Goal: Task Accomplishment & Management: Use online tool/utility

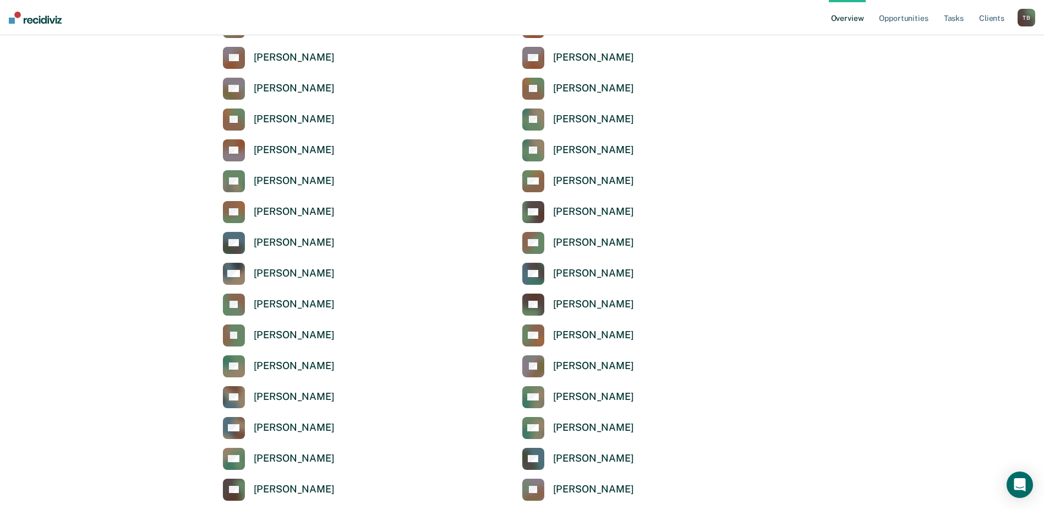
scroll to position [275, 0]
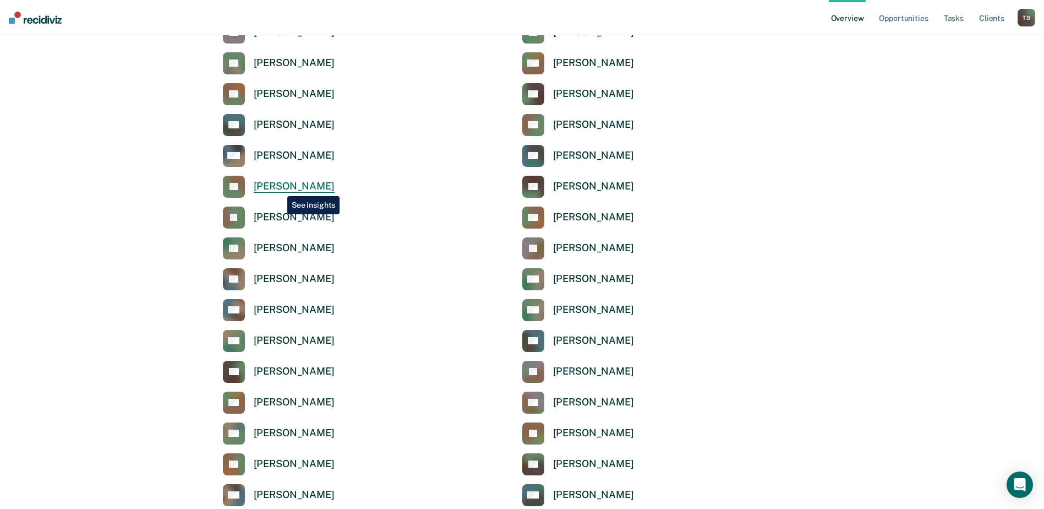
click at [279, 188] on div "[PERSON_NAME]" at bounding box center [294, 186] width 81 height 13
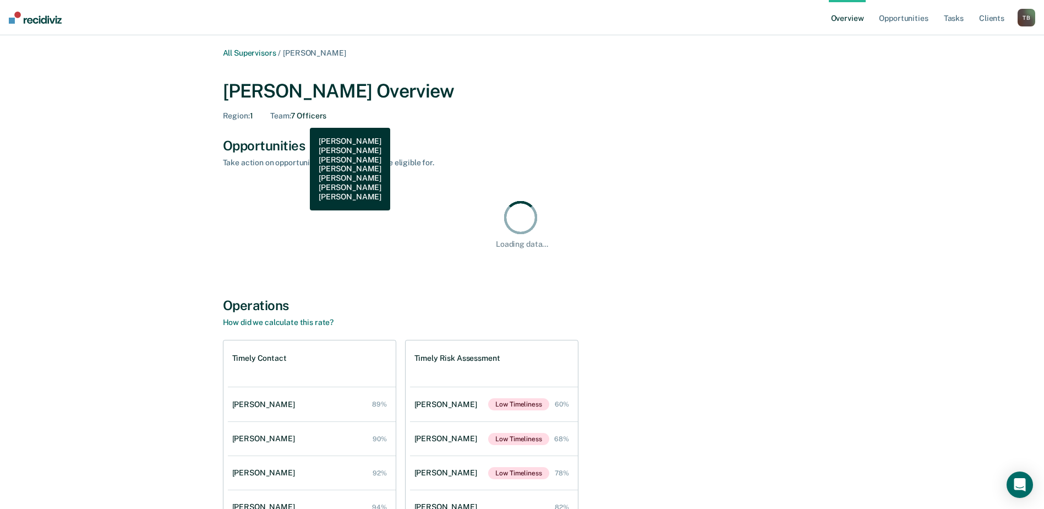
click at [302, 119] on div "Team : 7 Officers" at bounding box center [298, 115] width 56 height 9
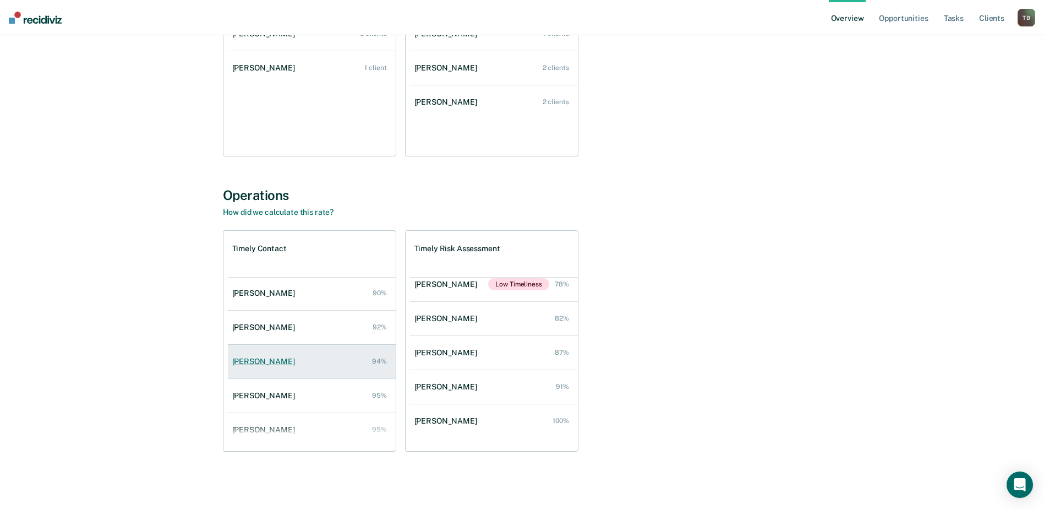
scroll to position [55, 0]
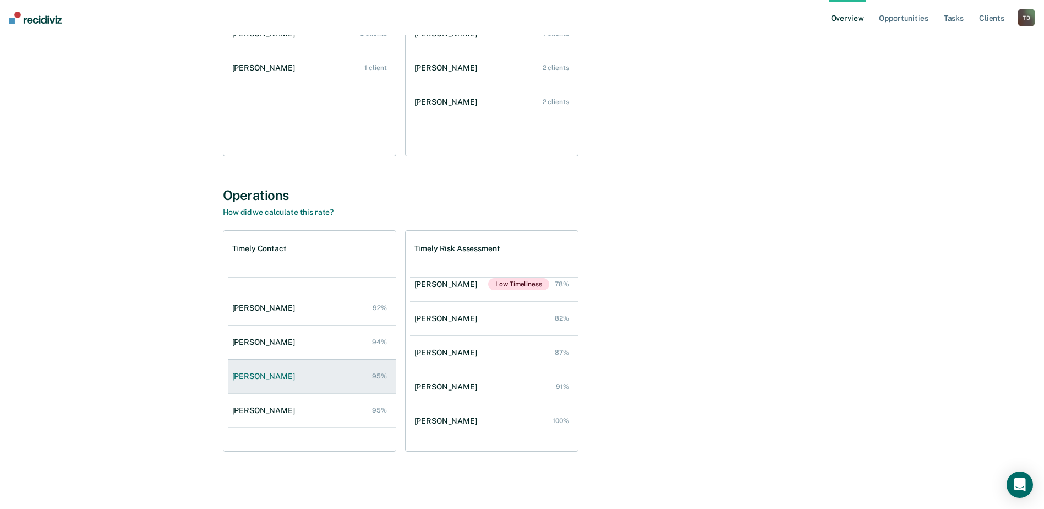
click at [268, 374] on div "[PERSON_NAME]" at bounding box center [265, 376] width 67 height 9
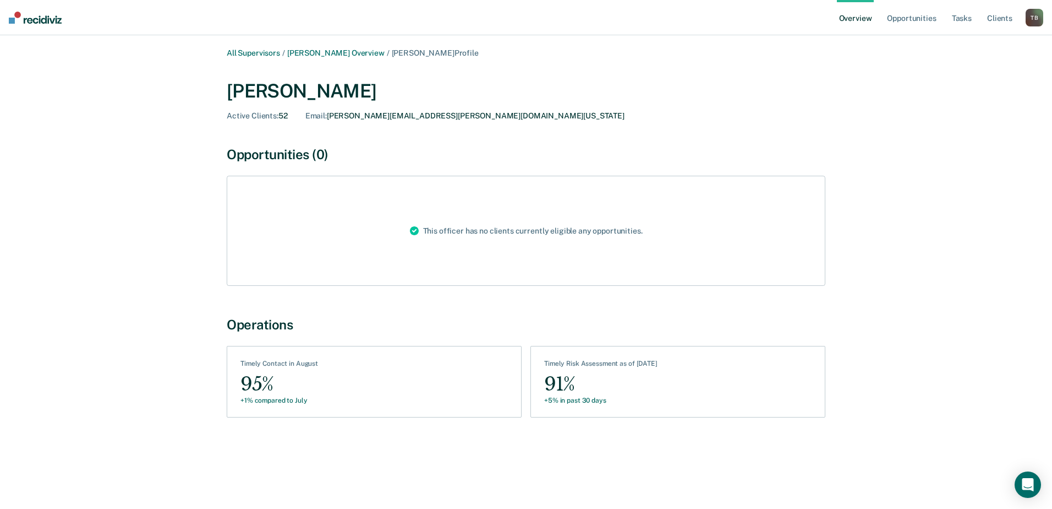
click at [308, 155] on div "Opportunities (0)" at bounding box center [526, 154] width 599 height 16
click at [917, 19] on link "Opportunities" at bounding box center [911, 17] width 53 height 35
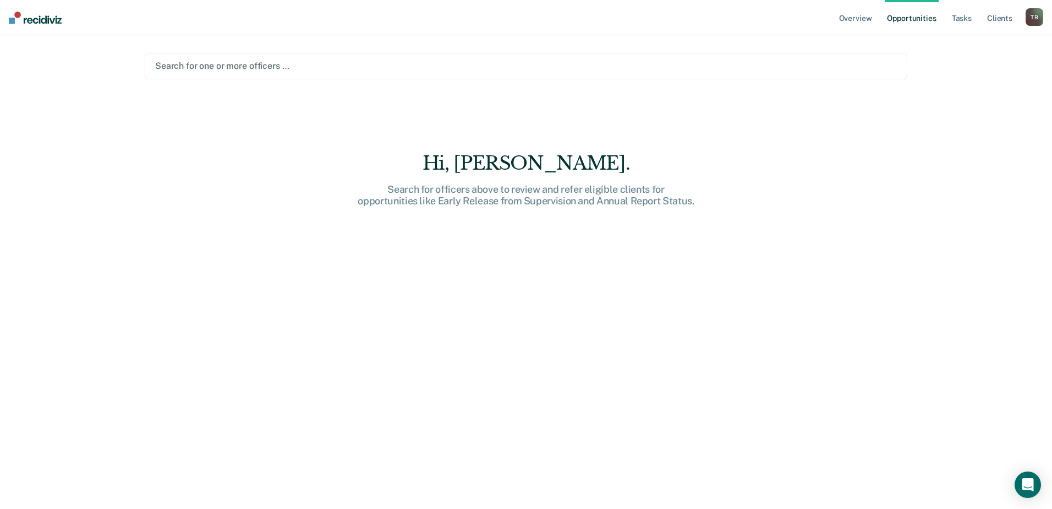
click at [321, 67] on div at bounding box center [526, 65] width 742 height 13
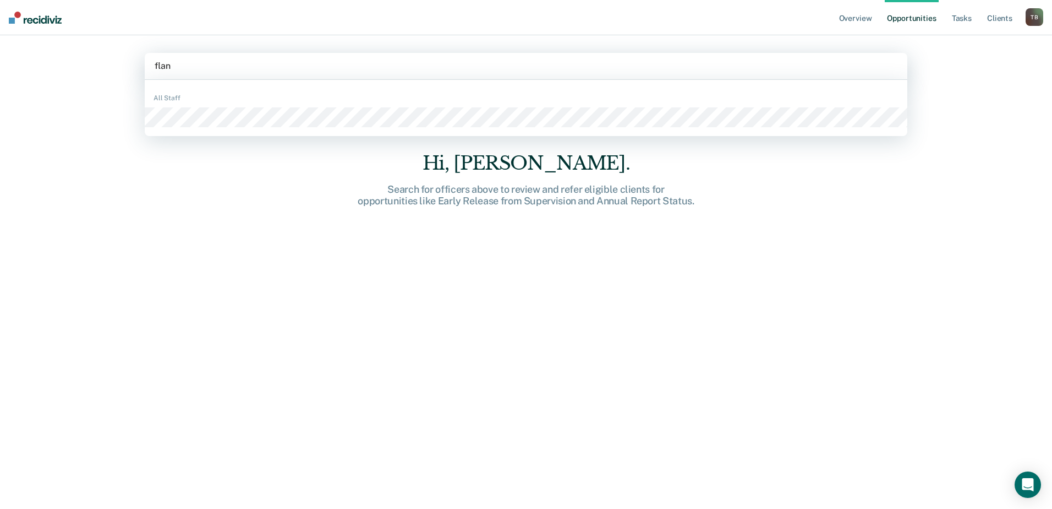
type input "flana"
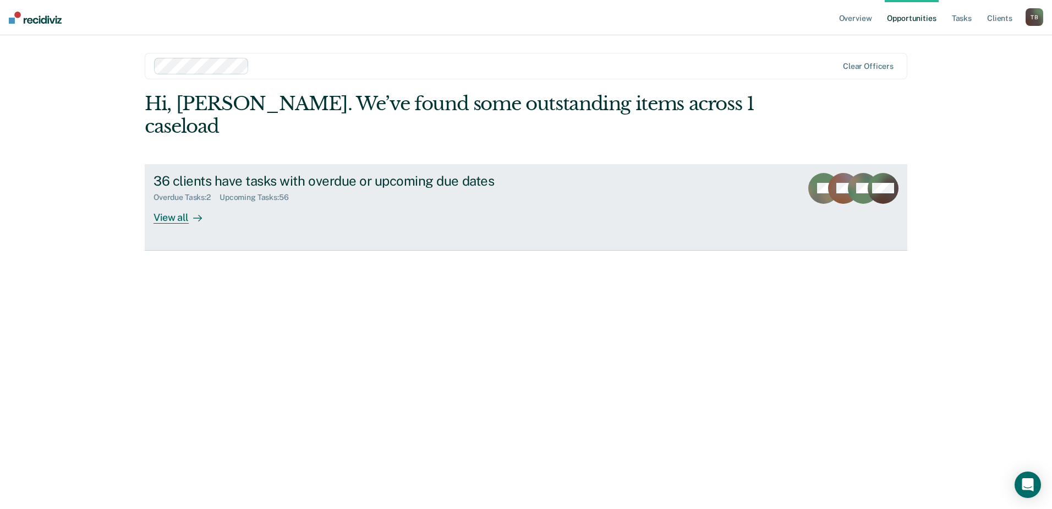
click at [176, 202] on div "View all" at bounding box center [185, 212] width 62 height 21
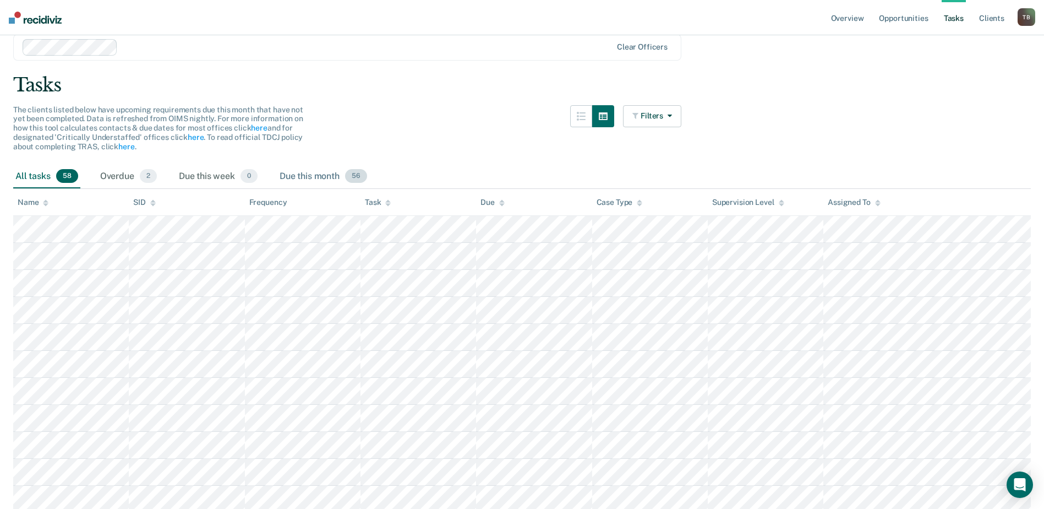
scroll to position [55, 0]
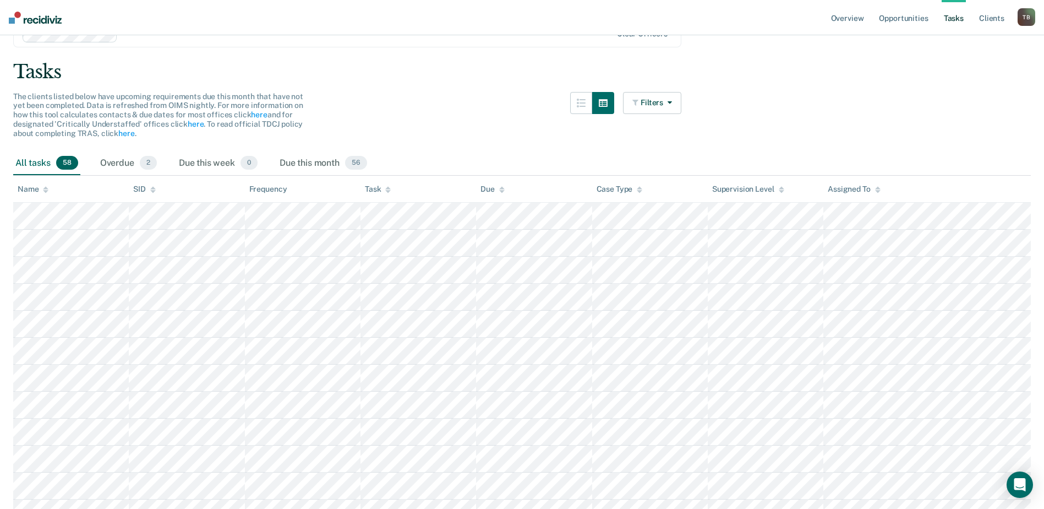
click at [389, 192] on icon at bounding box center [388, 191] width 6 height 3
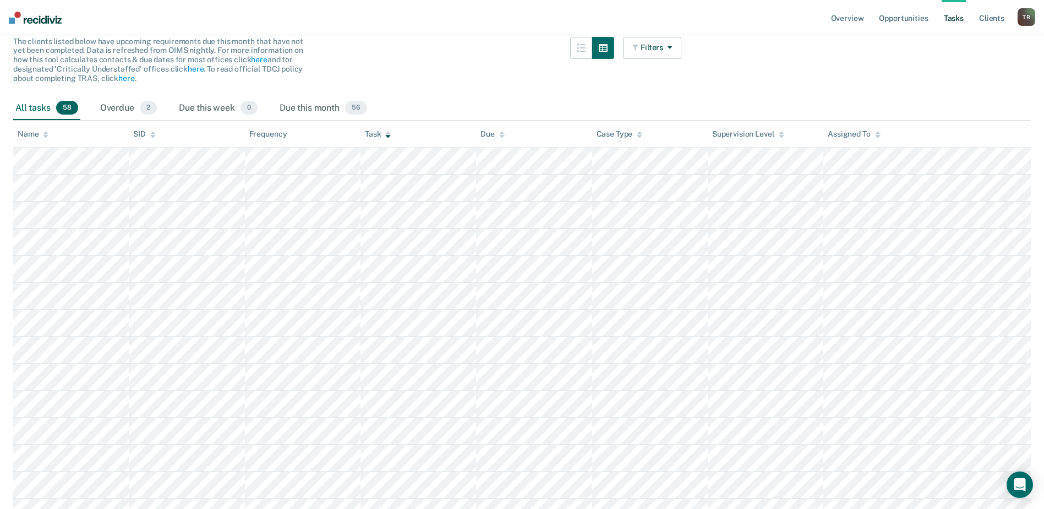
click at [45, 135] on icon at bounding box center [46, 136] width 6 height 3
click at [375, 133] on div "Task" at bounding box center [378, 133] width 26 height 9
click at [650, 48] on button "Filters" at bounding box center [652, 48] width 58 height 22
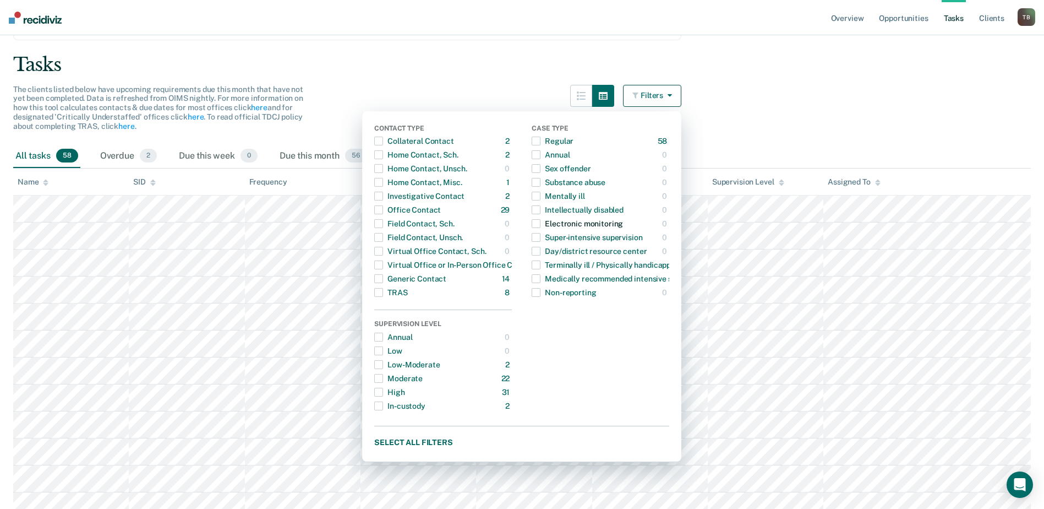
scroll to position [55, 0]
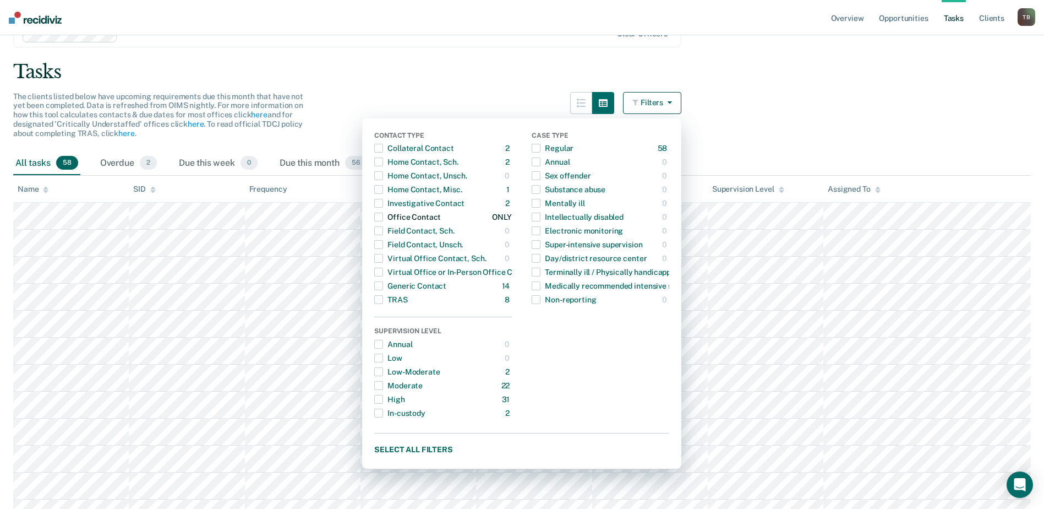
click at [382, 218] on span "button" at bounding box center [378, 216] width 9 height 9
click at [383, 231] on span "button" at bounding box center [378, 230] width 9 height 9
click at [383, 192] on span "button" at bounding box center [378, 189] width 9 height 9
click at [383, 141] on div "button" at bounding box center [378, 148] width 9 height 18
click at [383, 159] on span "button" at bounding box center [378, 161] width 9 height 9
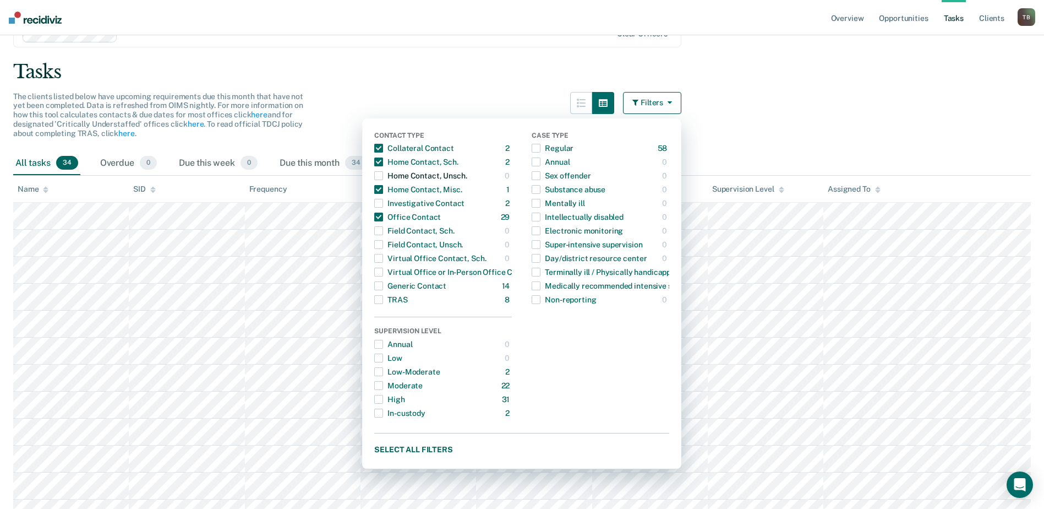
click at [383, 177] on span "button" at bounding box center [378, 175] width 9 height 9
click at [383, 202] on span "button" at bounding box center [378, 203] width 9 height 9
click at [383, 233] on span "button" at bounding box center [378, 230] width 9 height 9
click at [383, 259] on span "button" at bounding box center [378, 258] width 9 height 9
click at [383, 275] on span "button" at bounding box center [378, 272] width 9 height 9
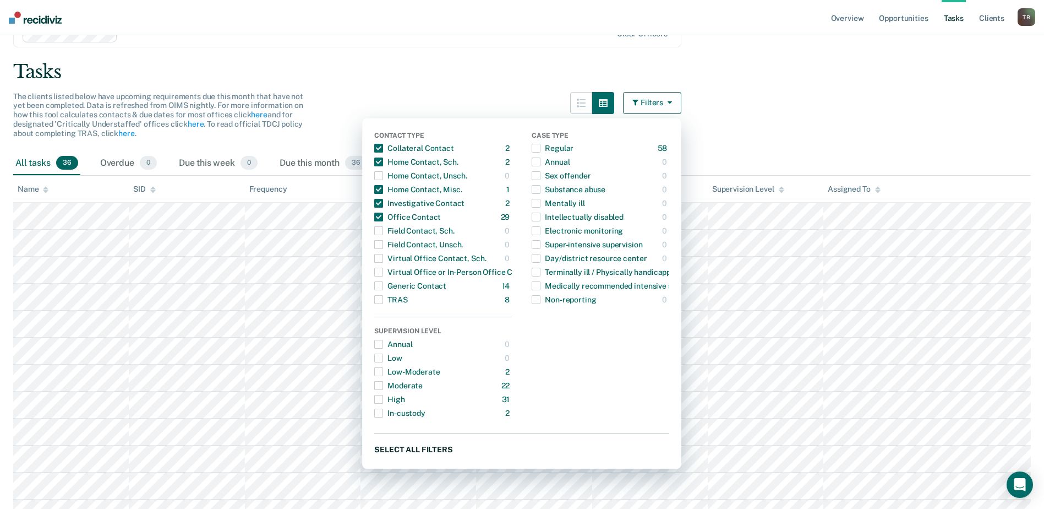
click at [424, 448] on button "Select all filters" at bounding box center [521, 449] width 295 height 14
click at [411, 448] on button "Clear all filters" at bounding box center [521, 449] width 295 height 14
click at [383, 148] on span "button" at bounding box center [378, 148] width 9 height 9
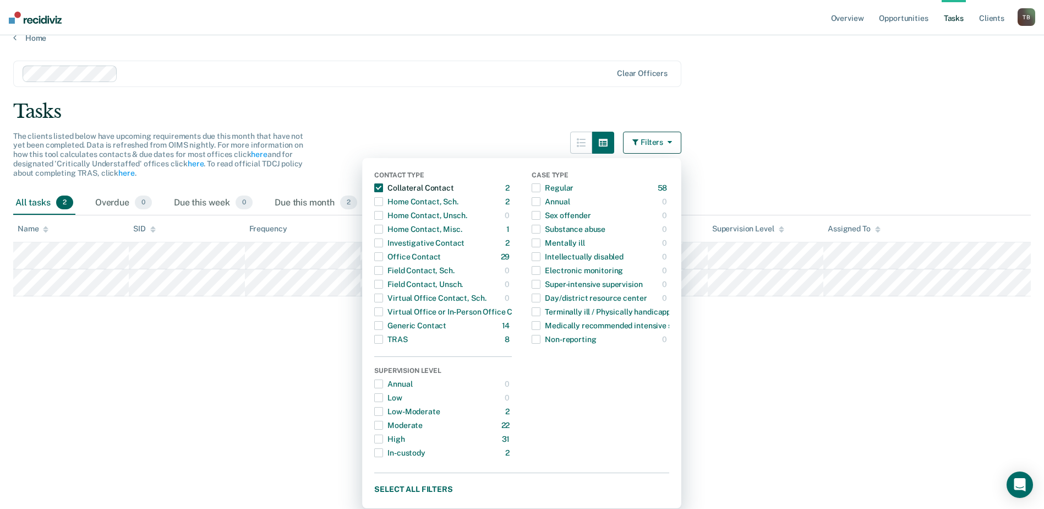
scroll to position [15, 0]
click at [381, 204] on span "button" at bounding box center [378, 201] width 9 height 9
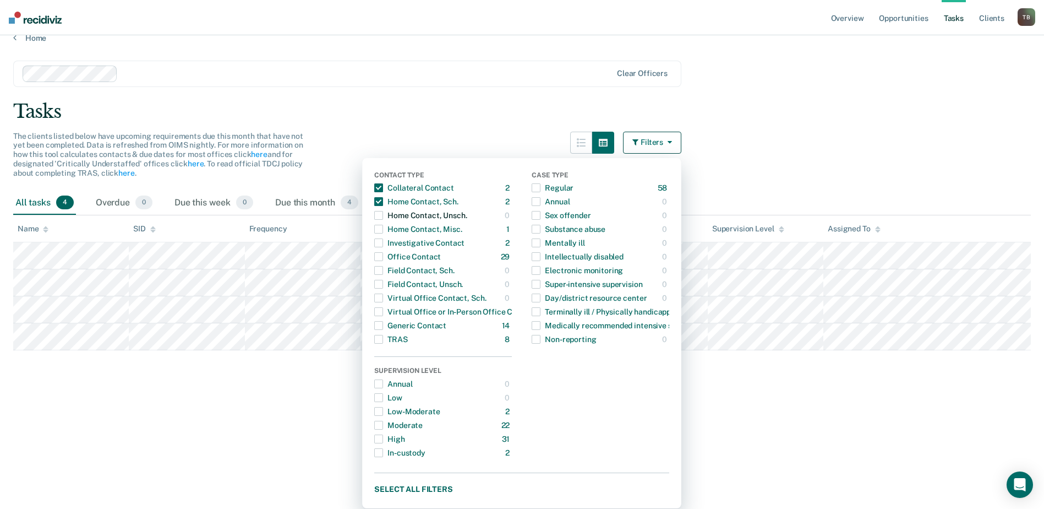
click at [383, 221] on div "button" at bounding box center [378, 215] width 9 height 18
drag, startPoint x: 384, startPoint y: 227, endPoint x: 396, endPoint y: 242, distance: 18.8
click at [383, 228] on span "button" at bounding box center [378, 229] width 9 height 9
click at [383, 242] on span "button" at bounding box center [378, 242] width 9 height 9
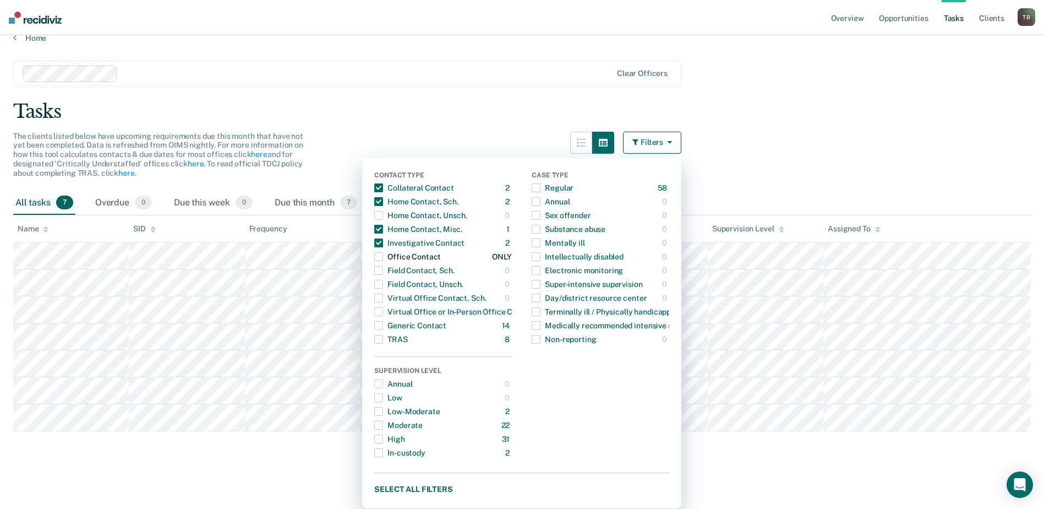
click at [383, 253] on span "button" at bounding box center [378, 256] width 9 height 9
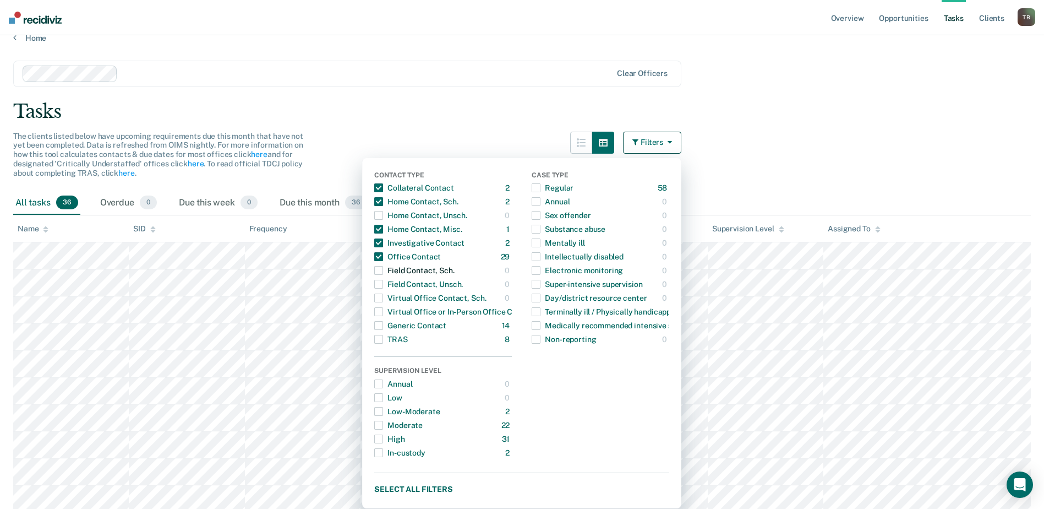
click at [383, 272] on span "button" at bounding box center [378, 270] width 9 height 9
click at [381, 281] on span "button" at bounding box center [378, 284] width 9 height 9
click at [383, 288] on span "button" at bounding box center [378, 284] width 9 height 9
click at [390, 298] on div "Virtual Office Contact, Sch." at bounding box center [430, 298] width 112 height 18
click at [390, 306] on div "Virtual Office or In-Person Office Contact" at bounding box center [455, 312] width 162 height 18
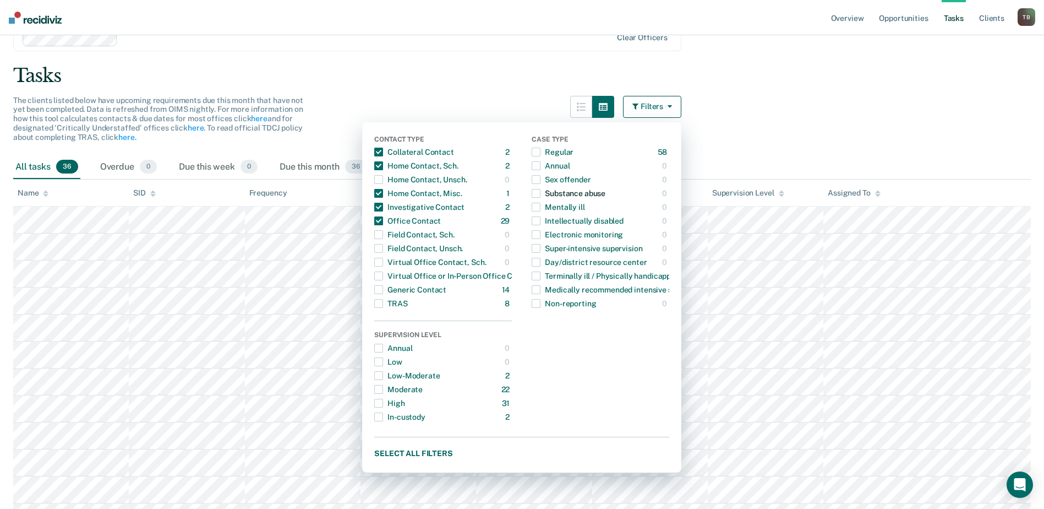
scroll to position [70, 0]
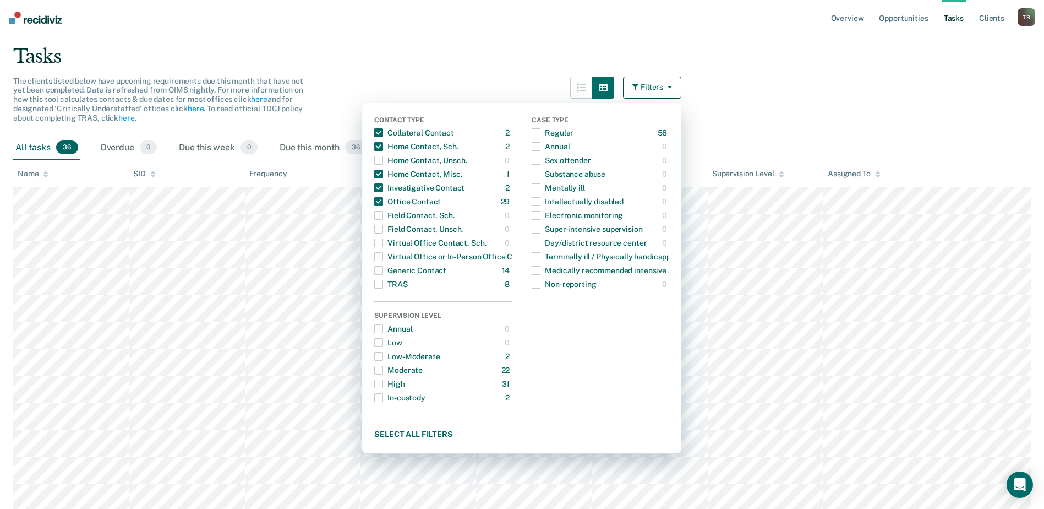
click at [768, 54] on div "Tasks" at bounding box center [522, 56] width 1018 height 23
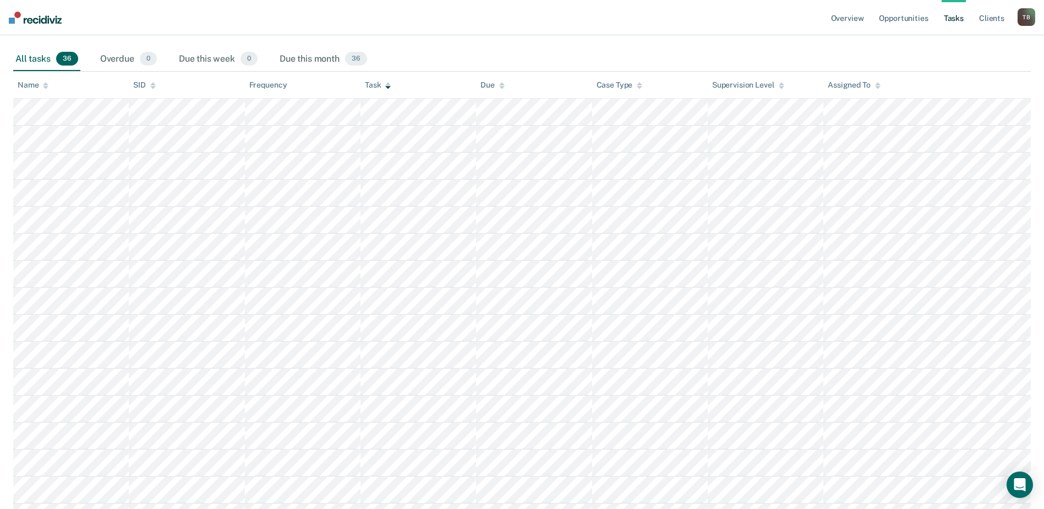
scroll to position [159, 0]
click at [28, 85] on div "Name" at bounding box center [33, 85] width 31 height 9
click at [43, 84] on icon at bounding box center [46, 86] width 6 height 7
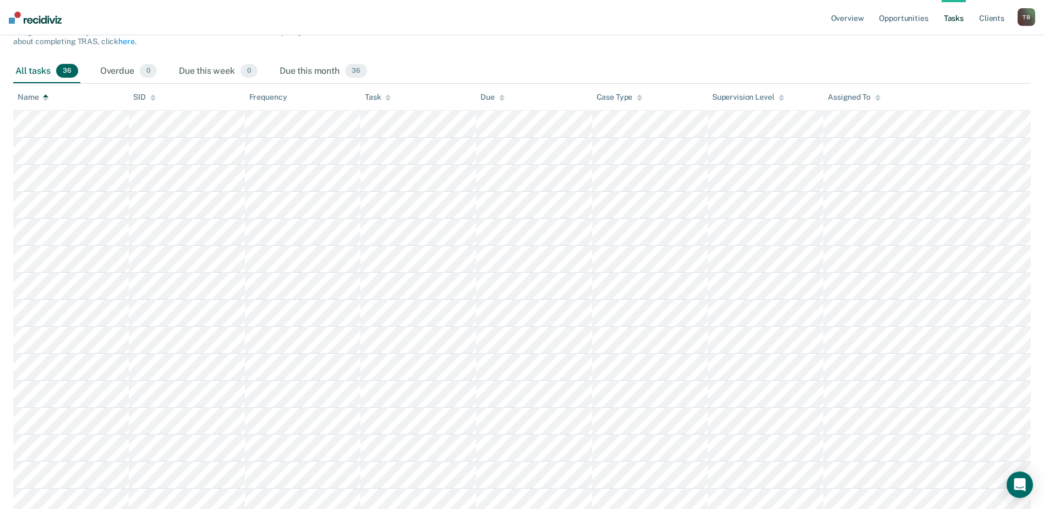
scroll to position [165, 0]
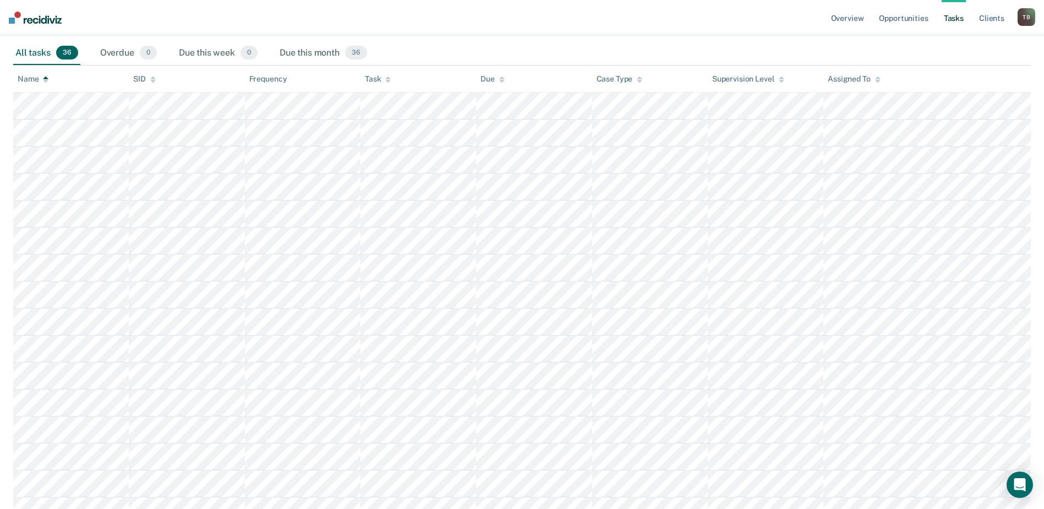
click at [46, 78] on icon at bounding box center [46, 77] width 6 height 3
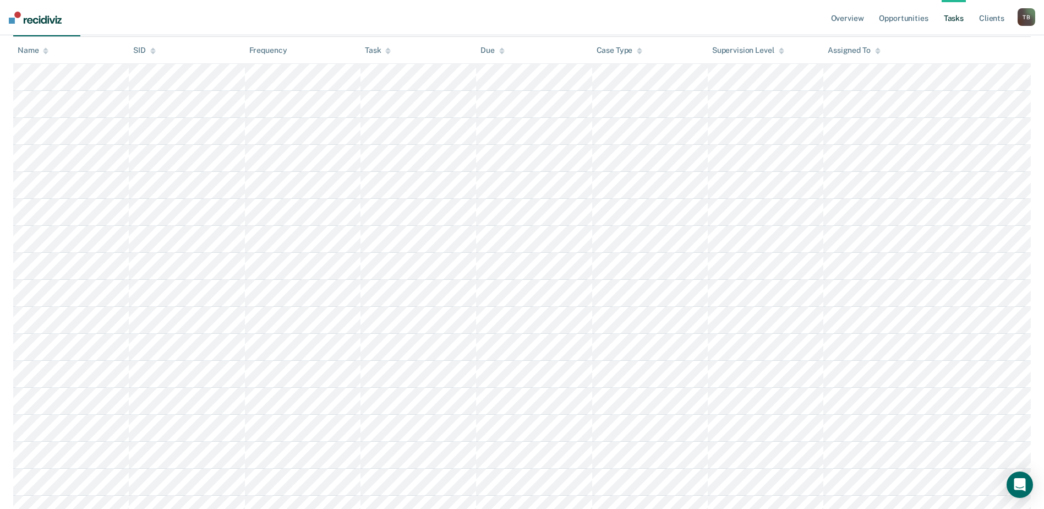
scroll to position [0, 0]
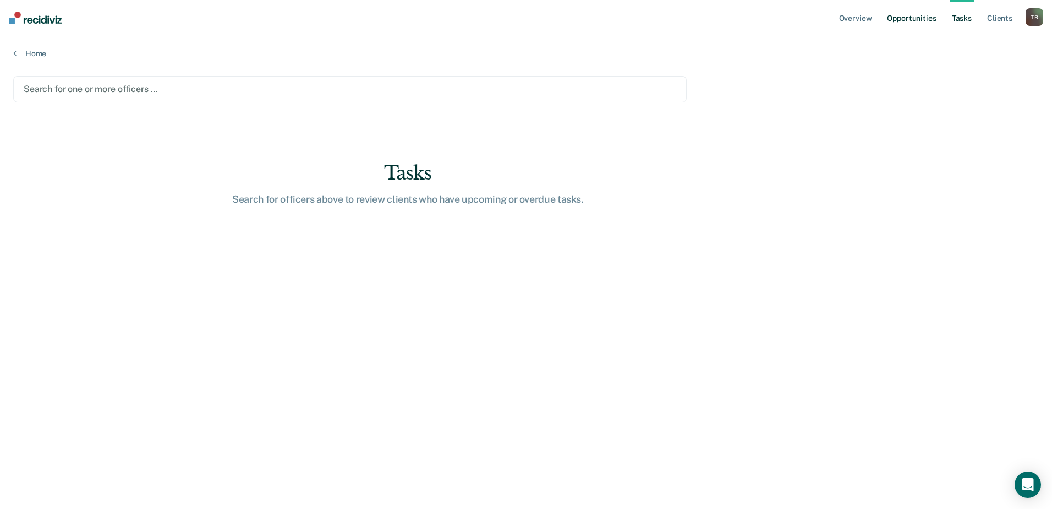
click at [913, 19] on link "Opportunities" at bounding box center [911, 17] width 53 height 35
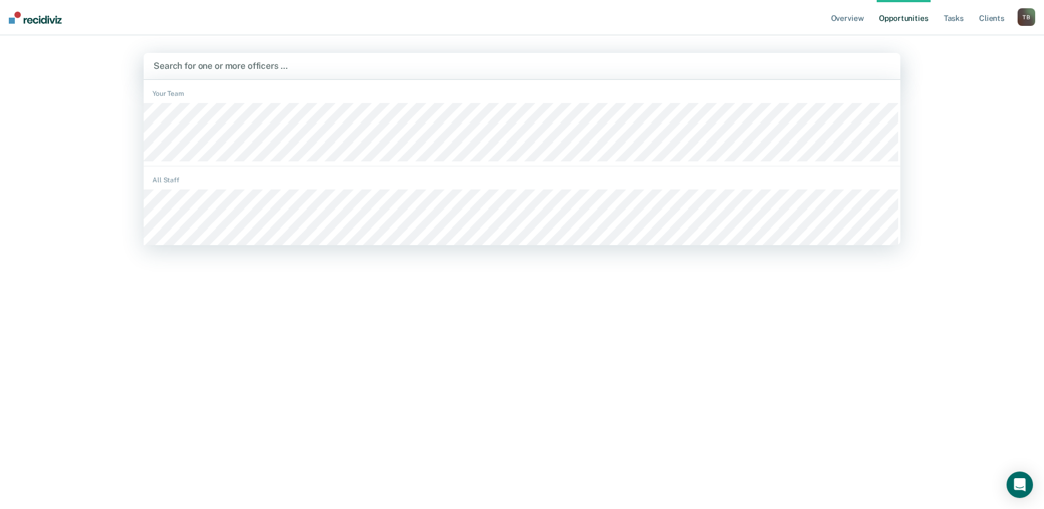
click at [503, 66] on div at bounding box center [522, 65] width 737 height 13
type input "fla"
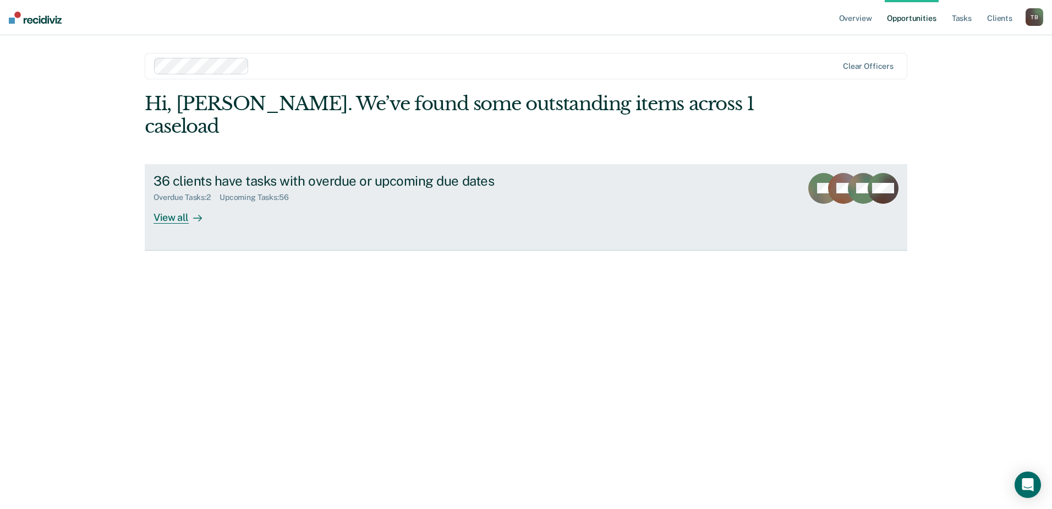
click at [170, 202] on div "View all" at bounding box center [185, 212] width 62 height 21
